Goal: Share content: Share content

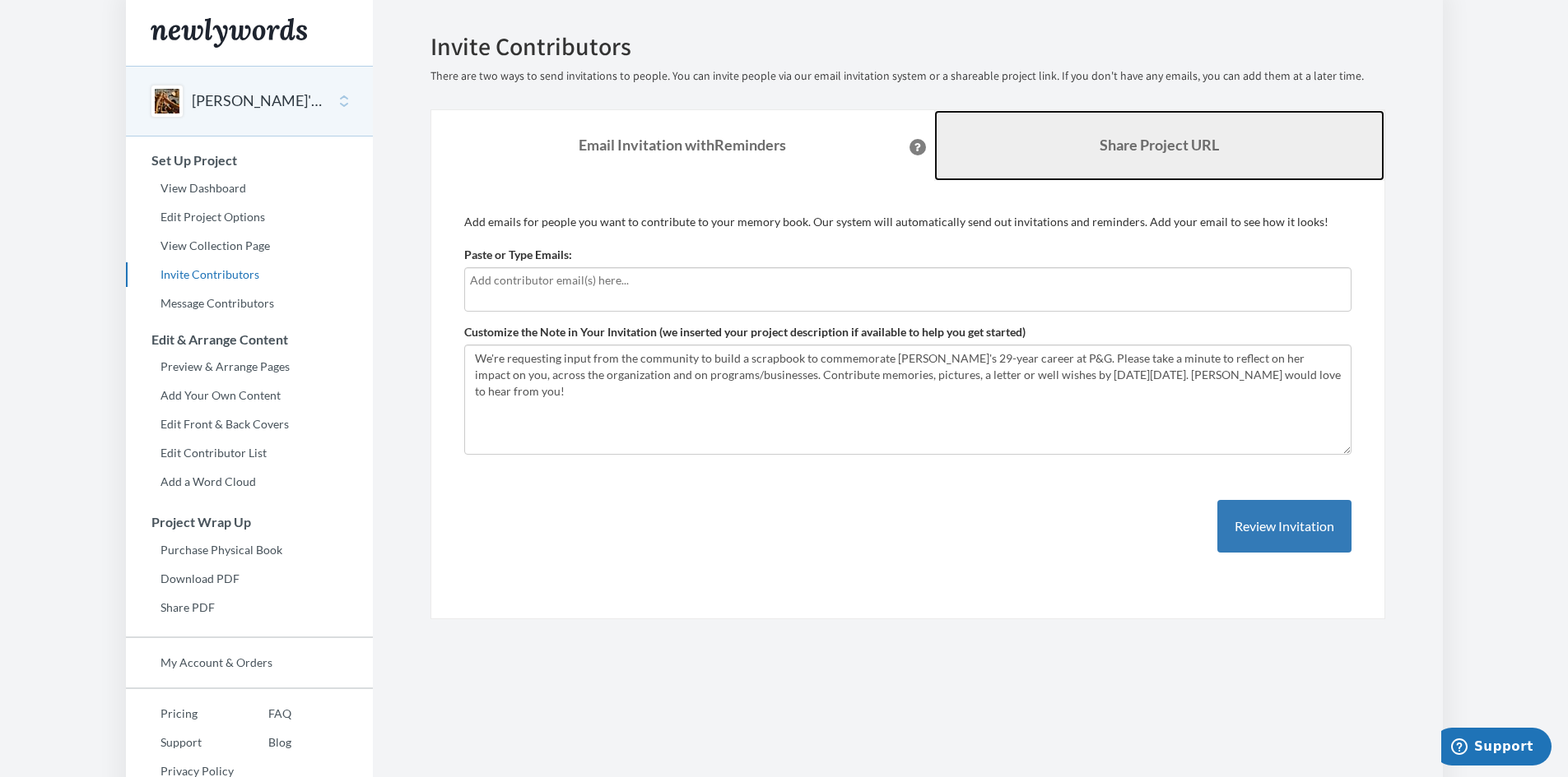
click at [1117, 151] on b "Share Project URL" at bounding box center [1158, 144] width 119 height 18
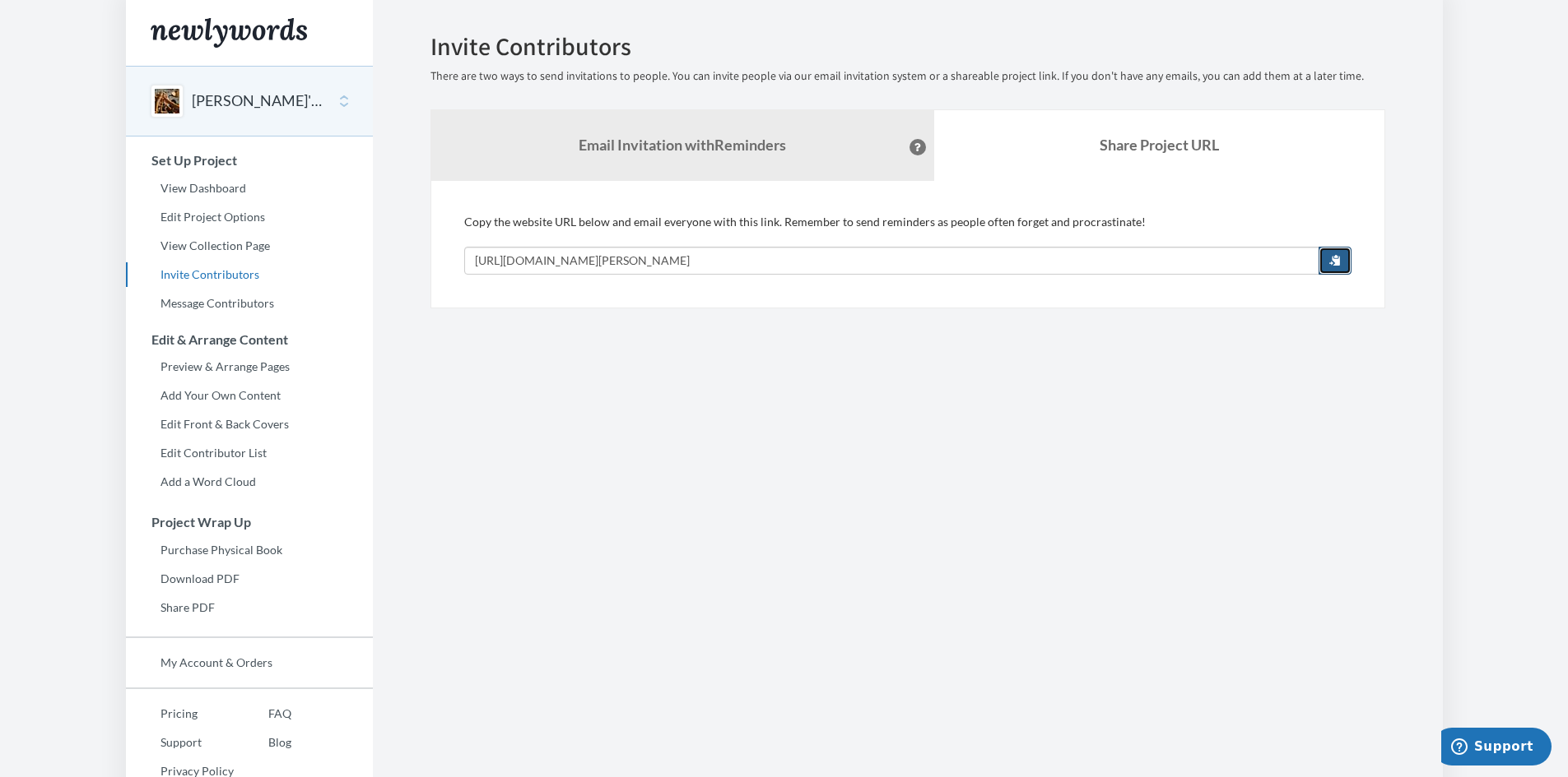
click at [1330, 255] on span "button" at bounding box center [1335, 260] width 12 height 12
click at [693, 361] on section "Emails have been sent! Invite Contributors There are two ways to send invitatio…" at bounding box center [907, 409] width 1070 height 818
click at [243, 302] on link "Message Contributors" at bounding box center [249, 303] width 247 height 24
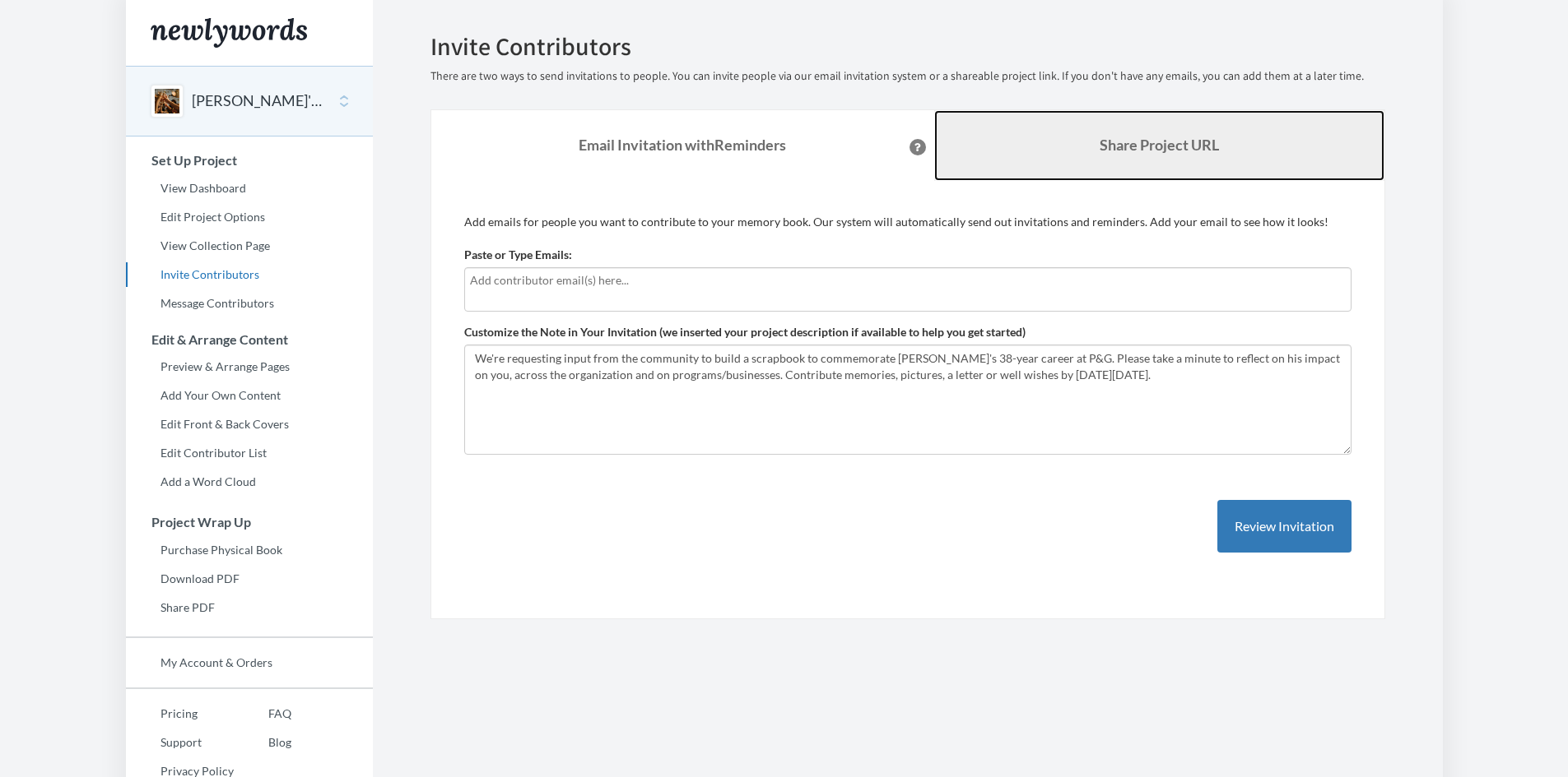
click at [1127, 162] on link "Share Project URL" at bounding box center [1159, 146] width 450 height 71
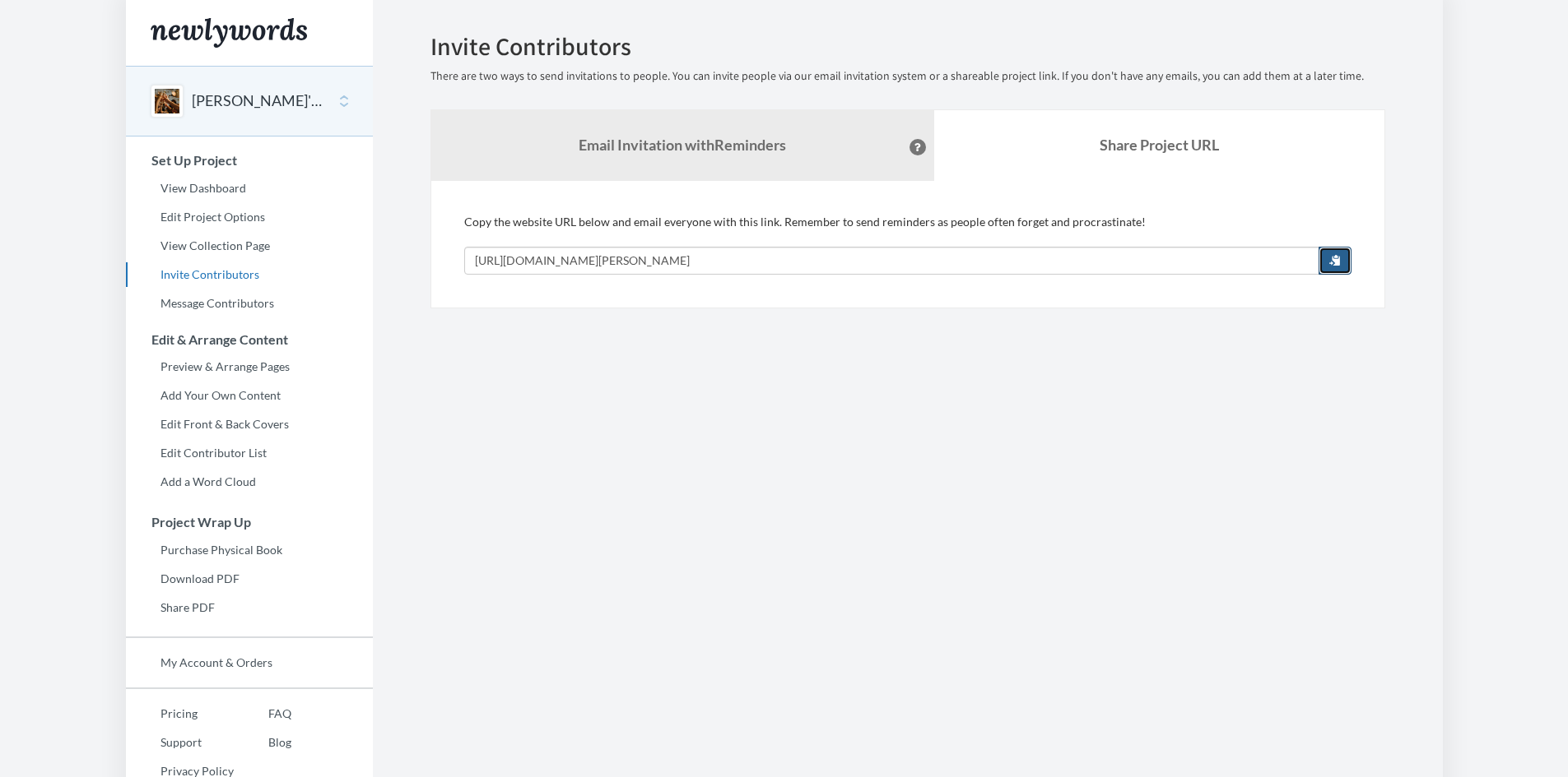
click at [1339, 269] on button "button" at bounding box center [1334, 260] width 33 height 28
click at [737, 401] on section "Emails have been sent! Invite Contributors There are two ways to send invitatio…" at bounding box center [907, 409] width 1070 height 818
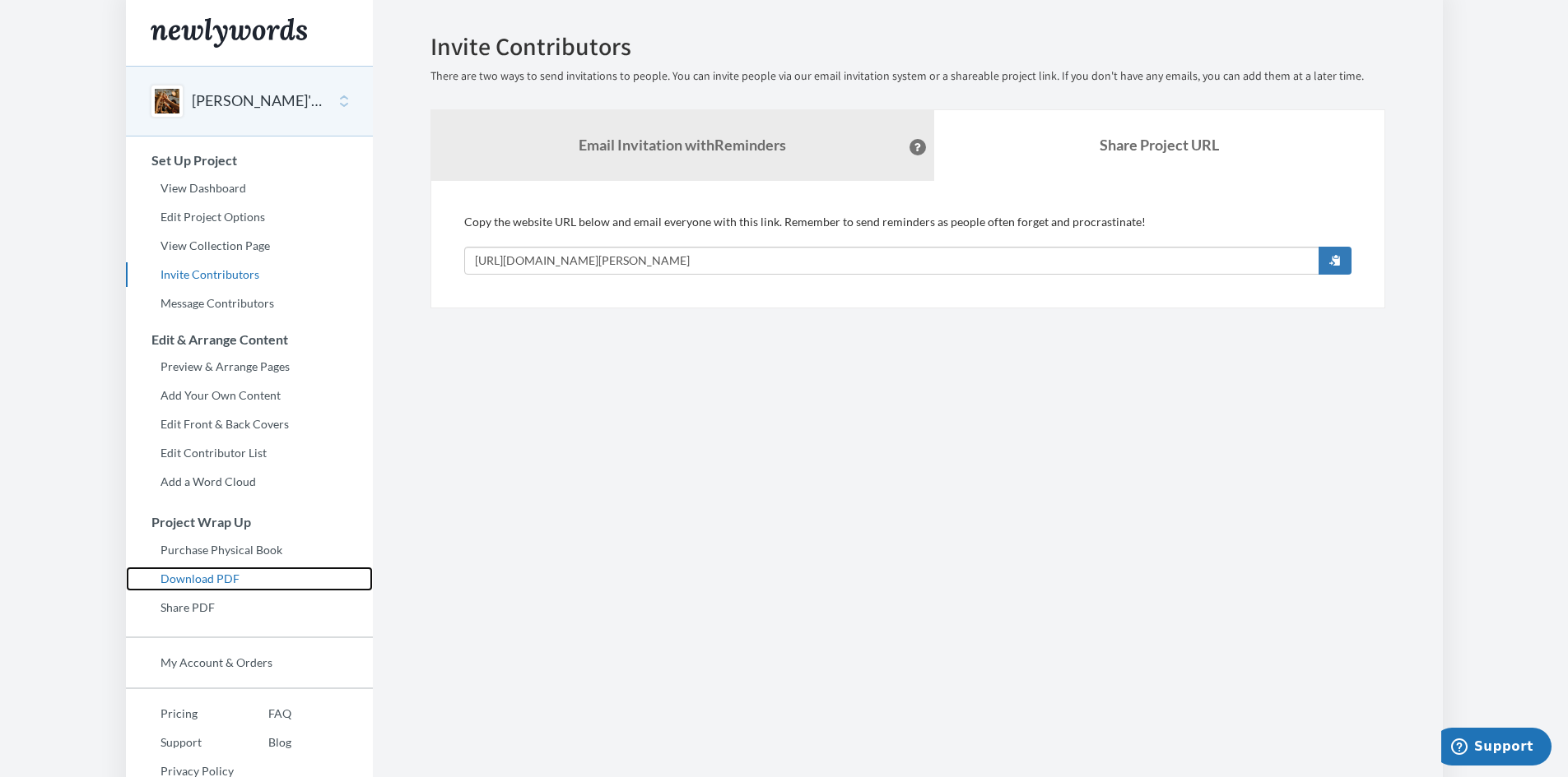
click at [231, 582] on link "Download PDF" at bounding box center [249, 579] width 247 height 24
